Goal: Check status

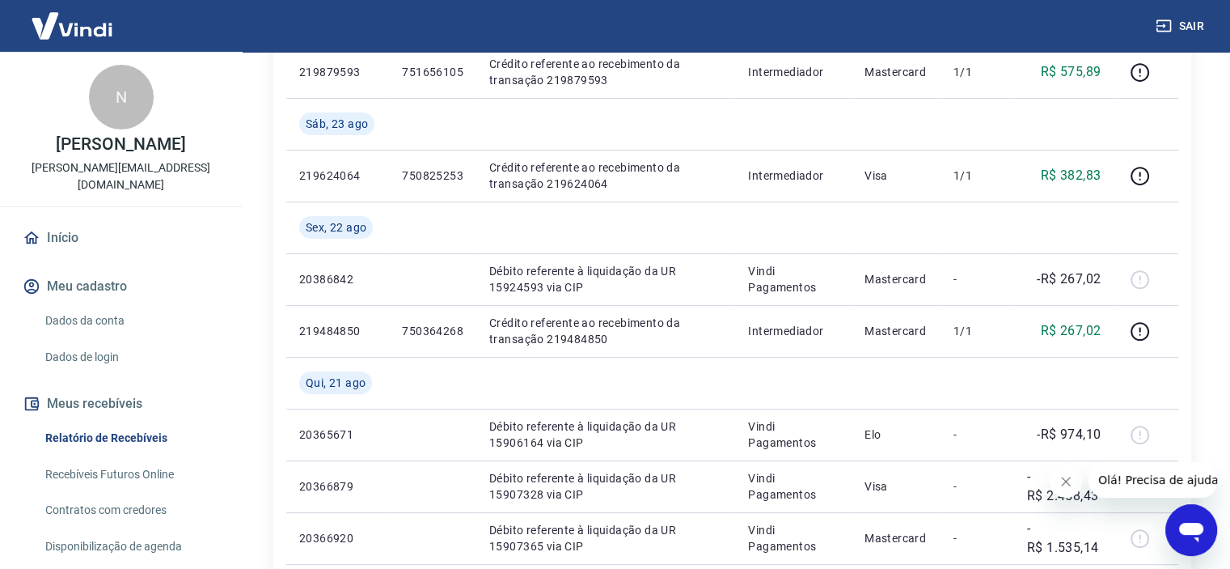
scroll to position [566, 0]
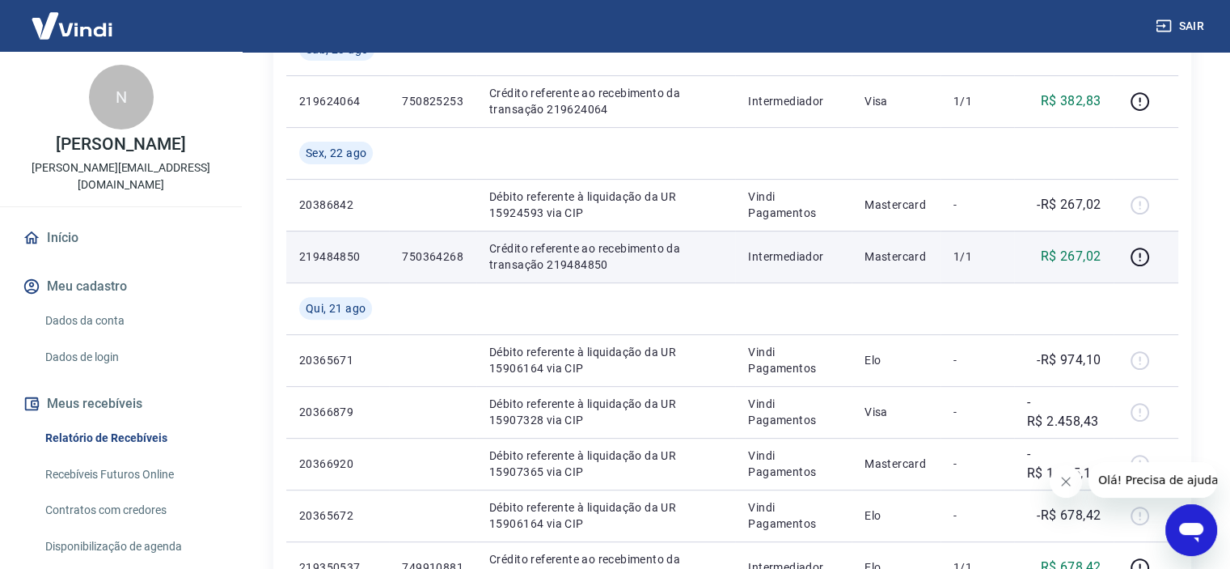
click at [308, 252] on p "219484850" at bounding box center [337, 256] width 77 height 16
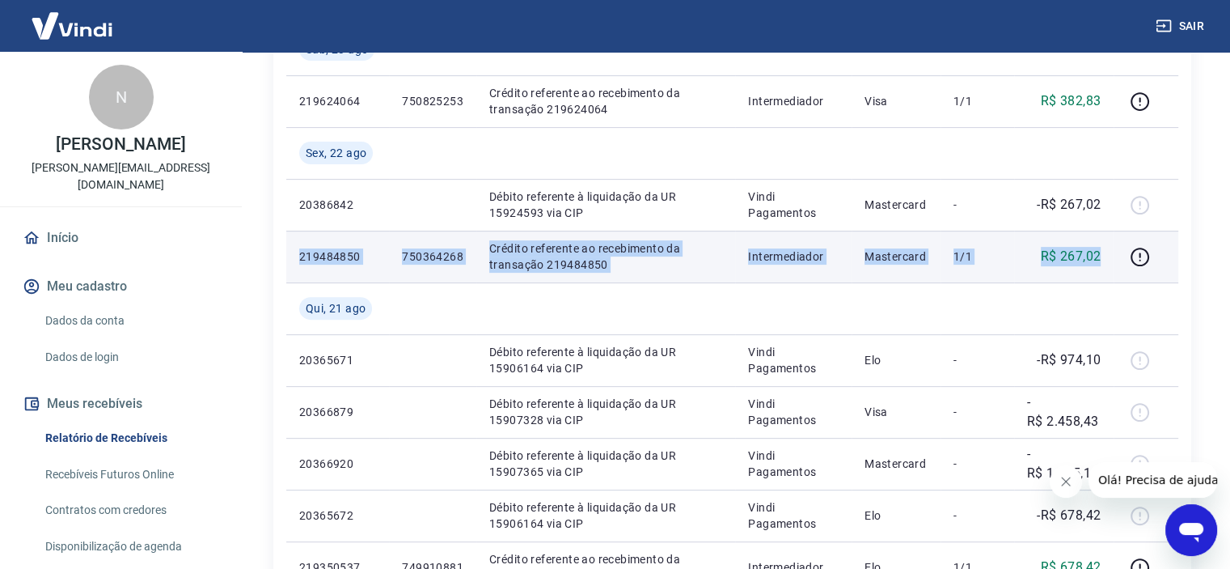
drag, startPoint x: 301, startPoint y: 252, endPoint x: 1107, endPoint y: 253, distance: 806.3
click at [1107, 253] on tr "219484850 750364268 Crédito referente ao recebimento da transação 219484850 Int…" at bounding box center [732, 257] width 892 height 52
click at [493, 246] on p "Crédito referente ao recebimento da transação 219484850" at bounding box center [605, 256] width 233 height 32
click at [495, 248] on p "Crédito referente ao recebimento da transação 219484850" at bounding box center [605, 256] width 233 height 32
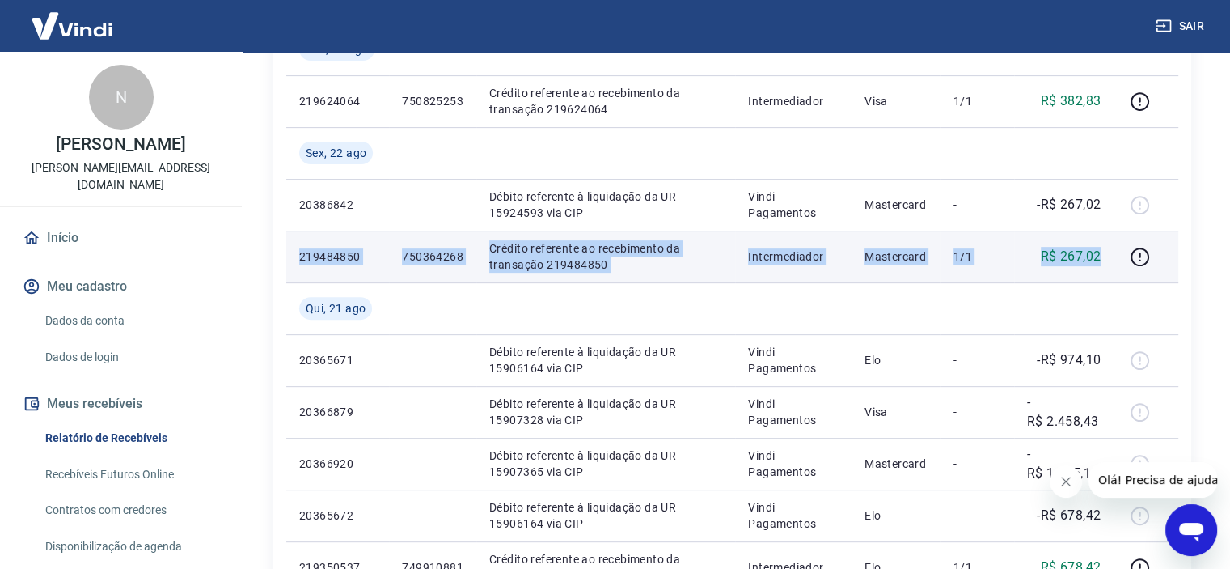
click at [505, 248] on p "Crédito referente ao recebimento da transação 219484850" at bounding box center [605, 256] width 233 height 32
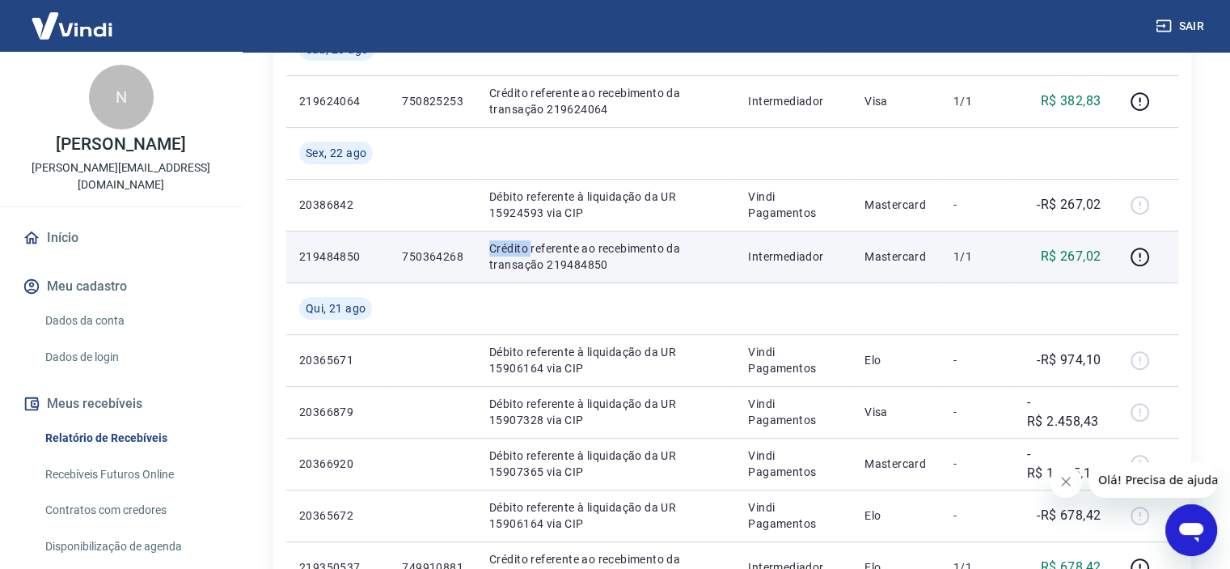
click at [505, 248] on p "Crédito referente ao recebimento da transação 219484850" at bounding box center [605, 256] width 233 height 32
click at [603, 258] on p "Crédito referente ao recebimento da transação 219484850" at bounding box center [605, 256] width 233 height 32
click at [620, 273] on td "Crédito referente ao recebimento da transação 219484850" at bounding box center [605, 257] width 259 height 52
click at [624, 257] on p "Crédito referente ao recebimento da transação 219484850" at bounding box center [605, 256] width 233 height 32
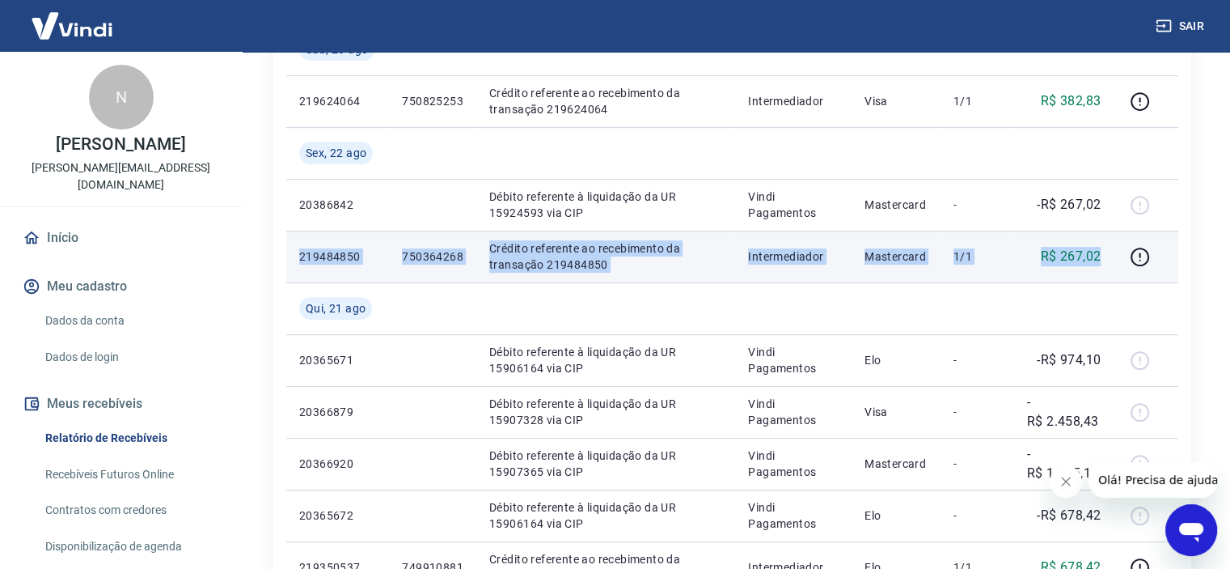
drag, startPoint x: 1104, startPoint y: 261, endPoint x: 300, endPoint y: 245, distance: 804.1
click at [300, 245] on tr "219484850 750364268 Crédito referente ao recebimento da transação 219484850 Int…" at bounding box center [732, 257] width 892 height 52
copy tr "219484850 750364268 Crédito referente ao recebimento da transação 219484850 Int…"
